Goal: Find specific page/section: Find specific page/section

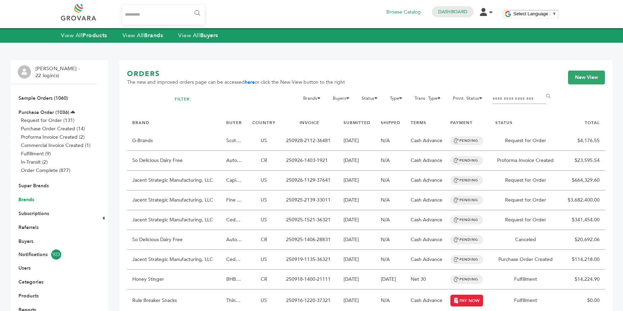
click at [31, 201] on link "Brands" at bounding box center [26, 200] width 16 height 7
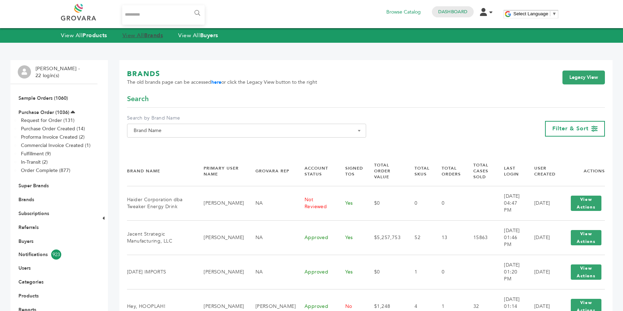
click at [157, 33] on strong "Brands" at bounding box center [153, 36] width 19 height 8
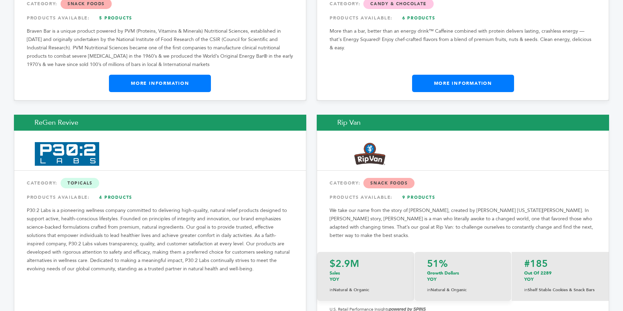
scroll to position [8948, 0]
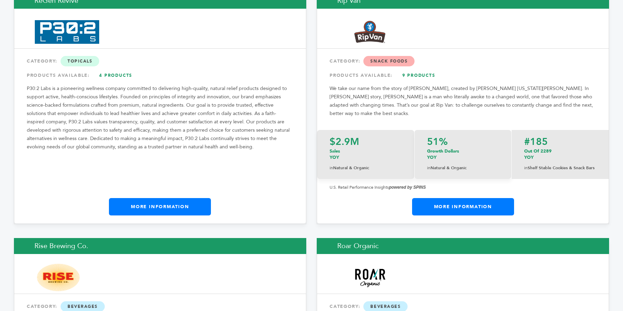
drag, startPoint x: 620, startPoint y: 12, endPoint x: 629, endPoint y: 206, distance: 194.7
click at [195, 198] on link "More Information" at bounding box center [160, 206] width 102 height 17
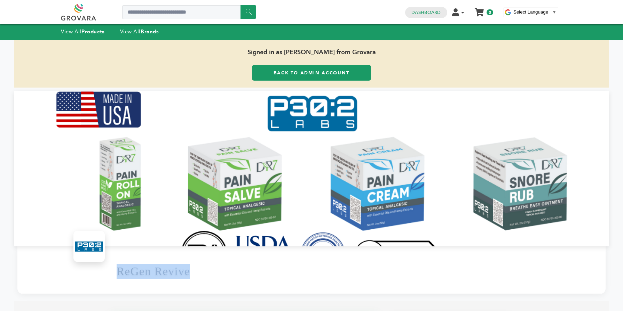
drag, startPoint x: 195, startPoint y: 273, endPoint x: 111, endPoint y: 274, distance: 83.9
click at [111, 274] on div "ReGen Revive" at bounding box center [311, 270] width 588 height 47
copy h1 "ReGen Revive"
click at [92, 280] on div "ReGen Revive" at bounding box center [311, 270] width 588 height 47
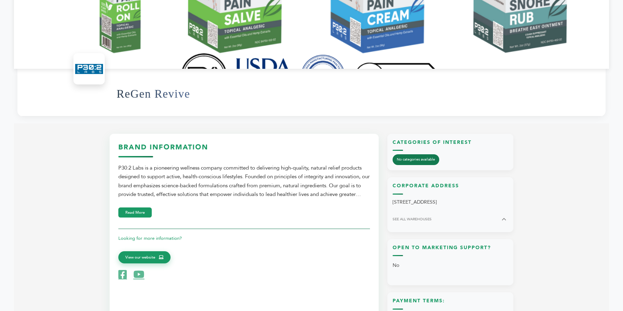
scroll to position [181, 0]
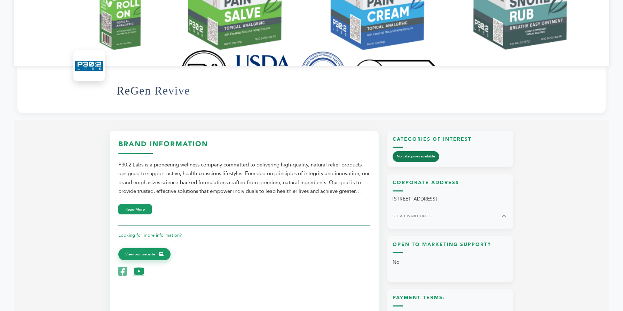
click at [139, 275] on icon at bounding box center [138, 272] width 11 height 10
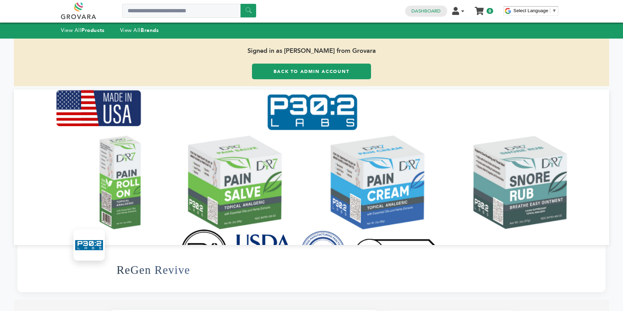
scroll to position [0, 0]
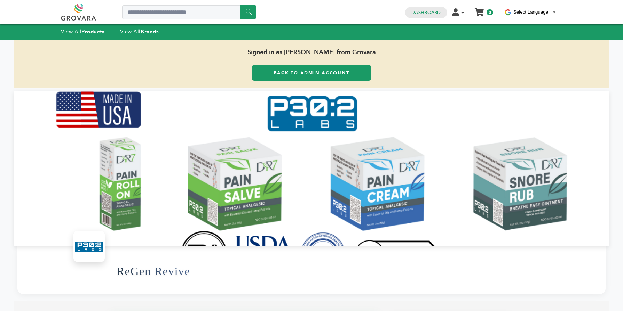
click at [269, 64] on span "Signed in as [PERSON_NAME] from Grovara" at bounding box center [311, 52] width 595 height 25
click at [268, 68] on link "Back to Admin Account" at bounding box center [311, 73] width 119 height 16
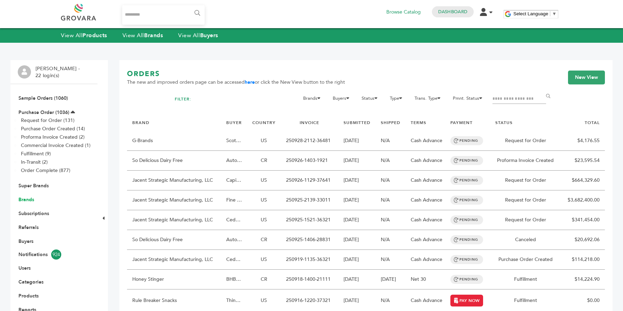
click at [29, 201] on link "Brands" at bounding box center [26, 200] width 16 height 7
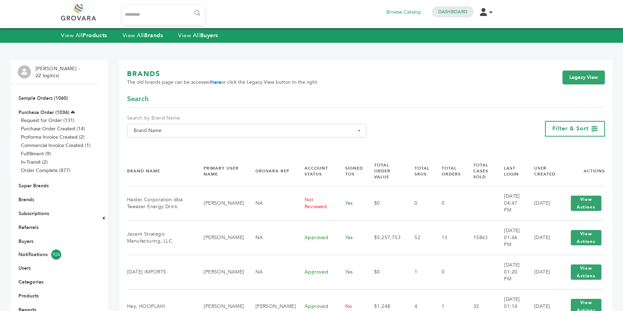
click at [187, 134] on span "Brand Name" at bounding box center [246, 131] width 231 height 10
click at [175, 149] on span at bounding box center [246, 143] width 238 height 11
click at [173, 146] on input "Search" at bounding box center [247, 143] width 236 height 9
paste input "**********"
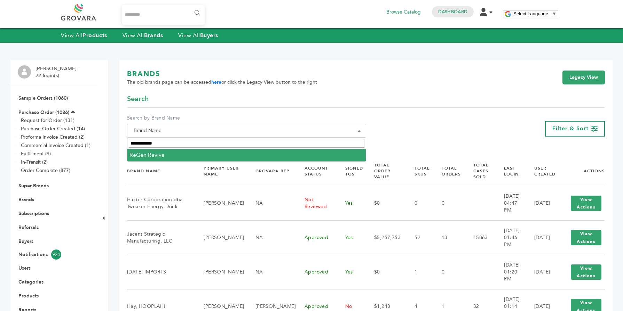
type input "**********"
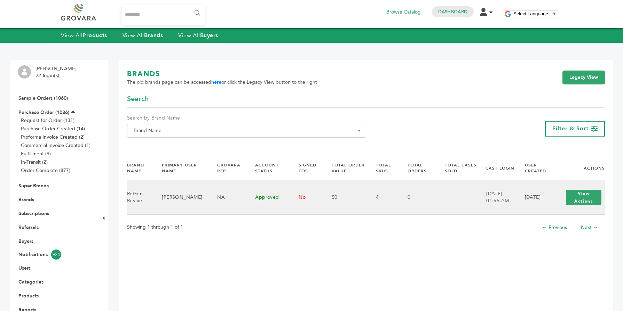
click at [580, 209] on td "View Actions View Login" at bounding box center [579, 198] width 51 height 34
click at [576, 204] on button "View Actions" at bounding box center [583, 197] width 35 height 15
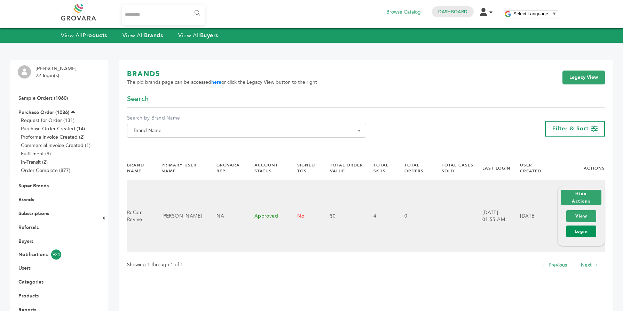
click at [579, 231] on link "Login" at bounding box center [581, 232] width 30 height 12
